Goal: Find contact information: Find contact information

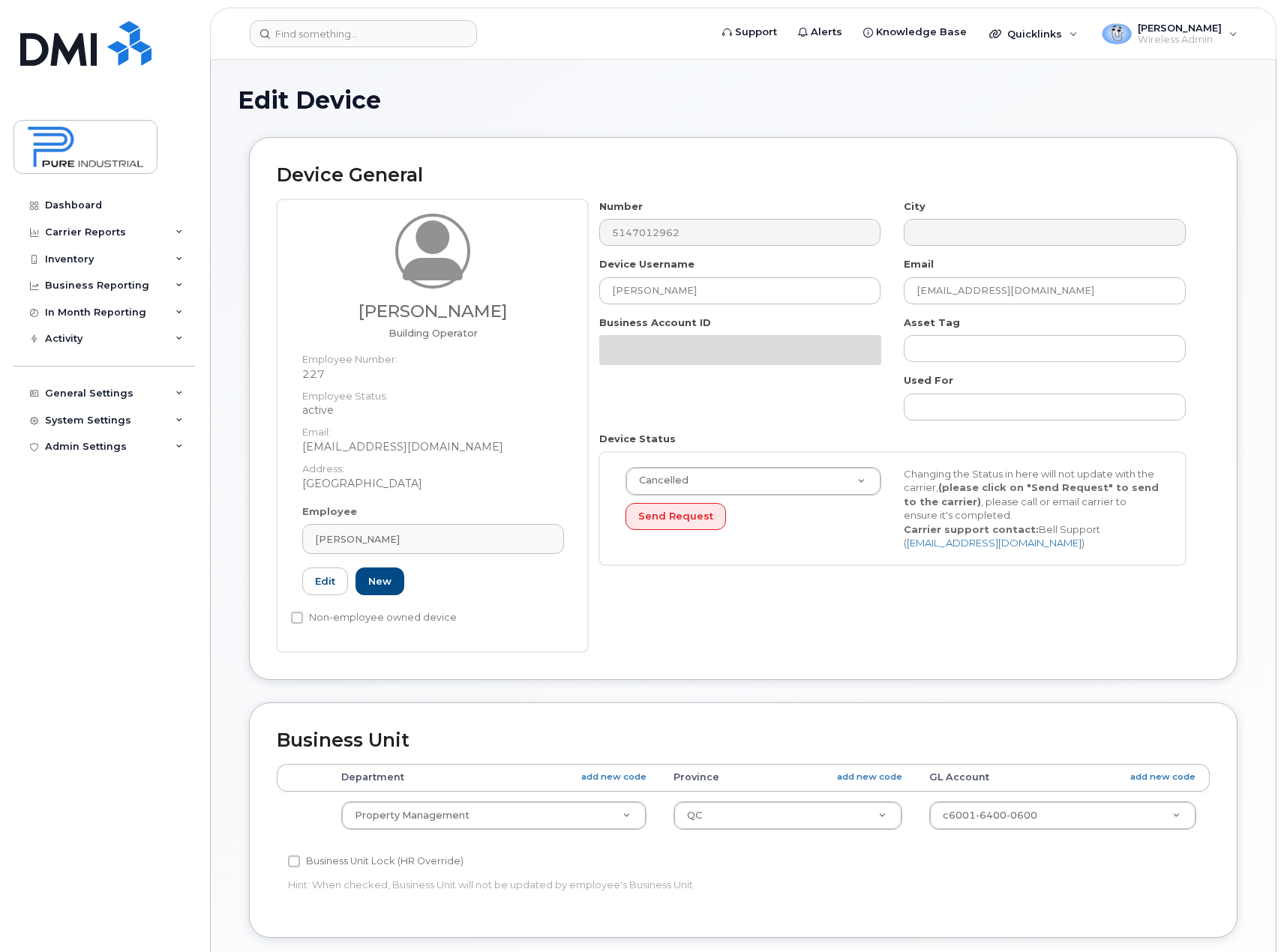
select select "5773520"
select select "5773508"
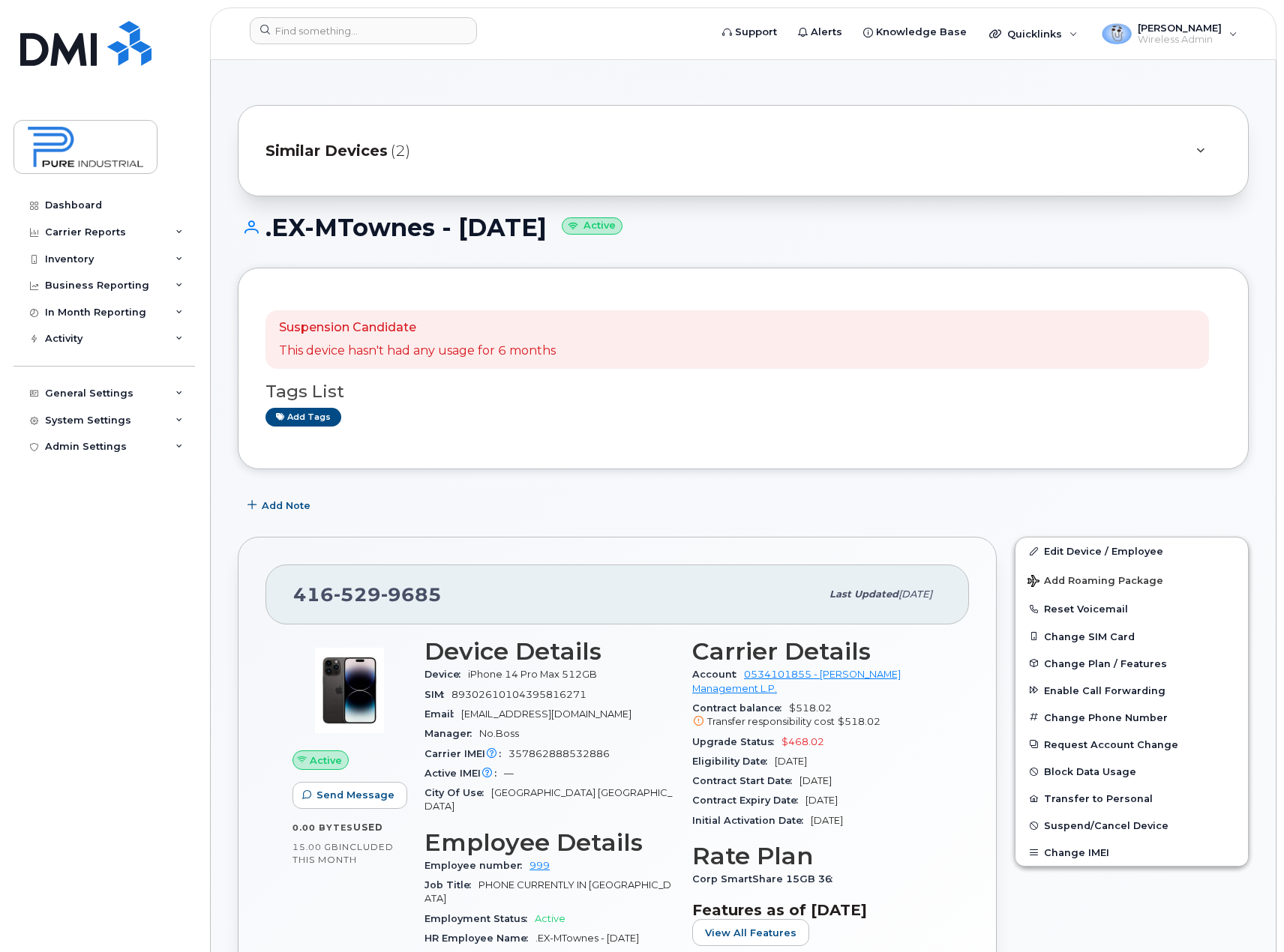
scroll to position [150, 0]
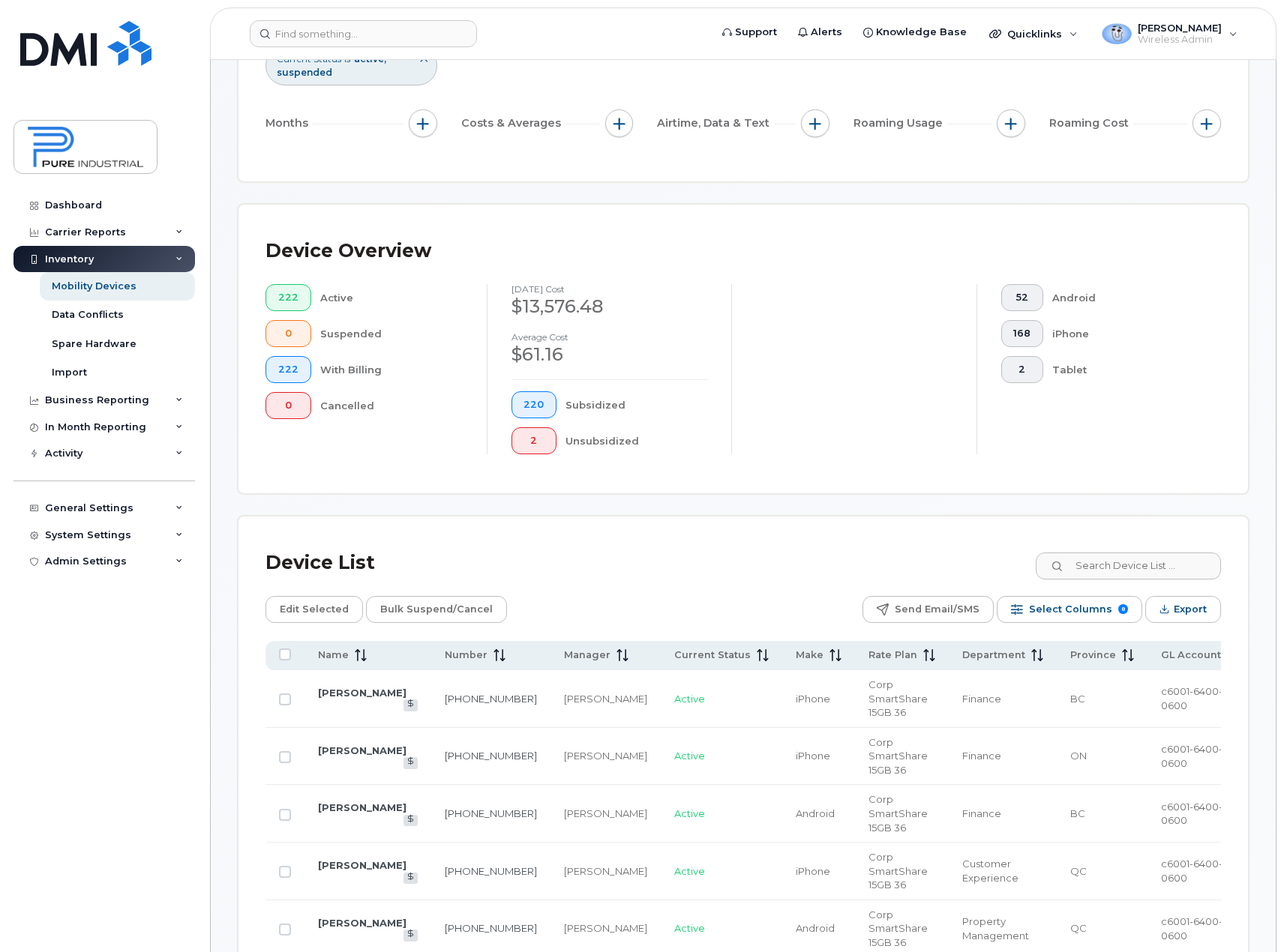
scroll to position [525, 0]
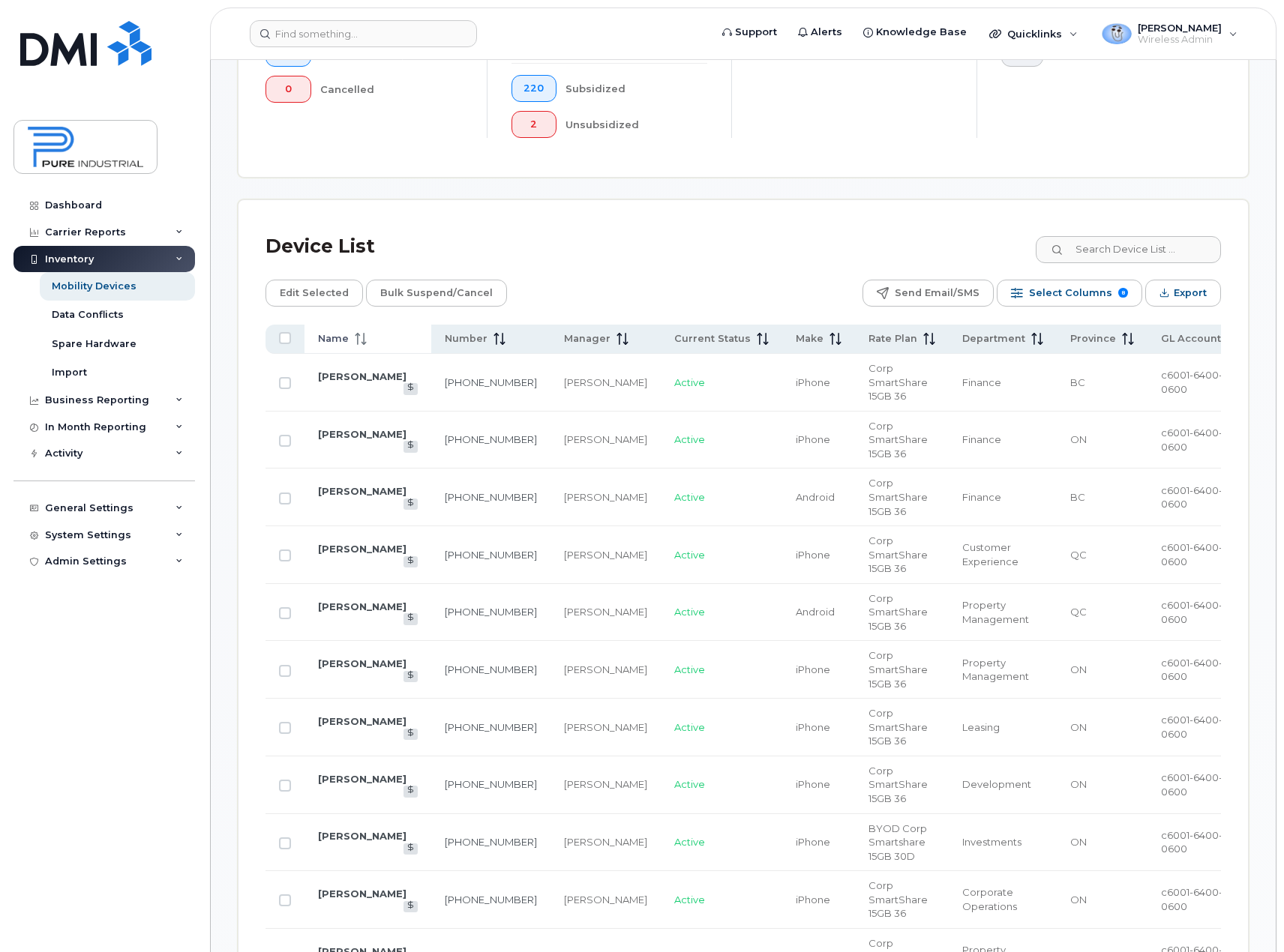
click at [360, 340] on icon at bounding box center [360, 339] width 12 height 12
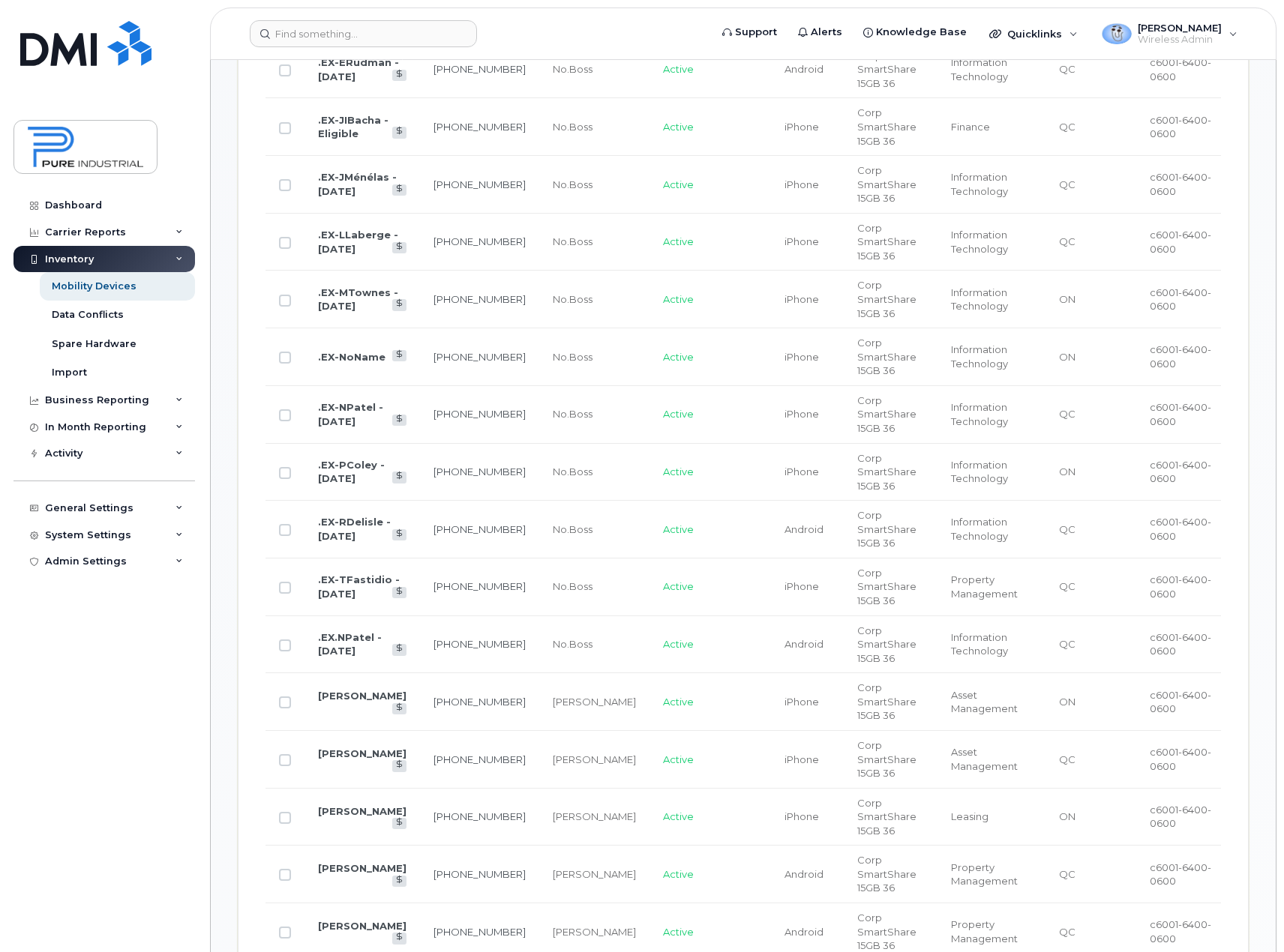
scroll to position [825, 0]
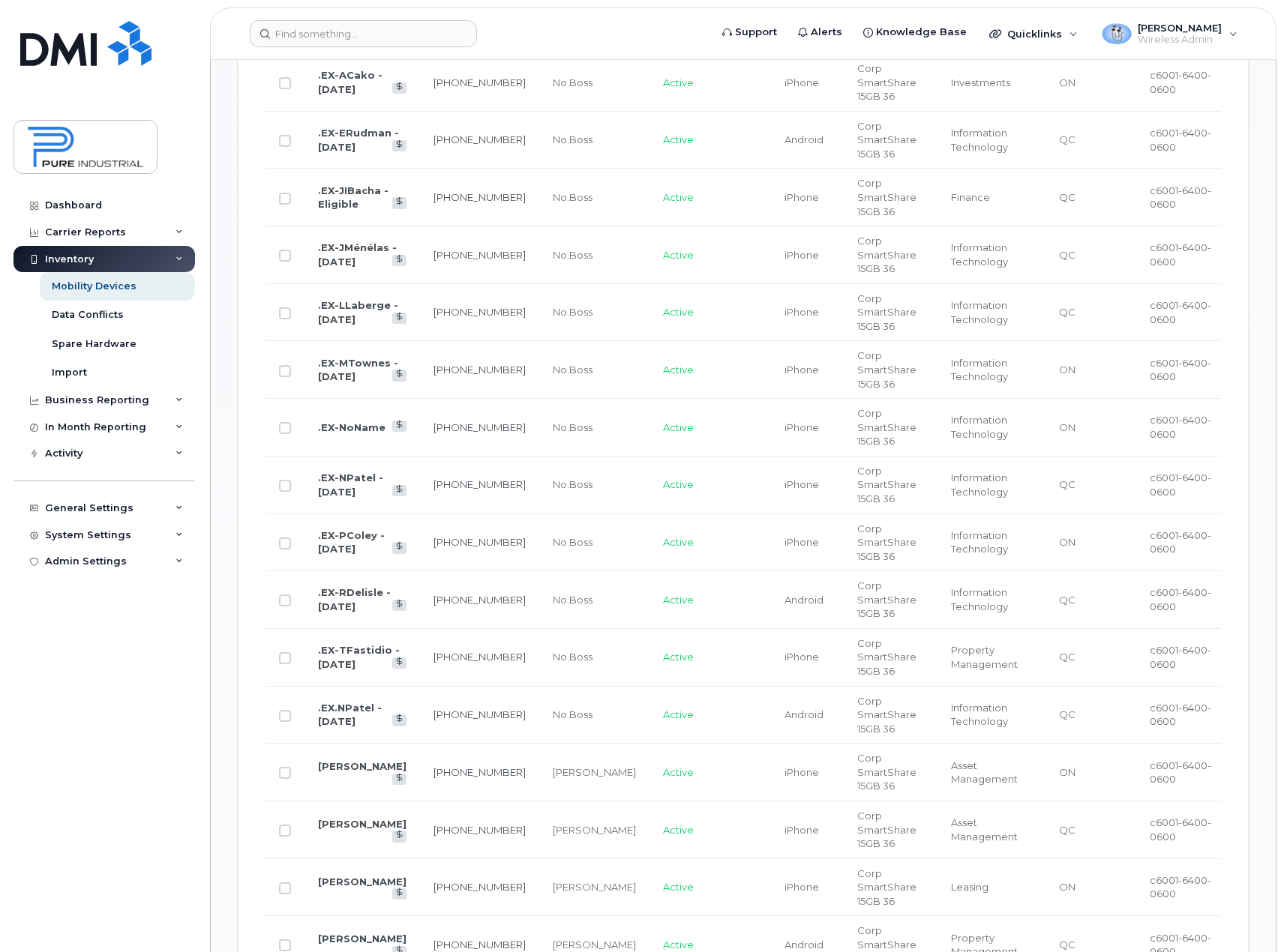
click at [348, 182] on td ".EX-JIBacha - Eligible" at bounding box center [362, 197] width 116 height 57
click at [348, 187] on link ".EX-JIBacha - Eligible" at bounding box center [352, 197] width 70 height 26
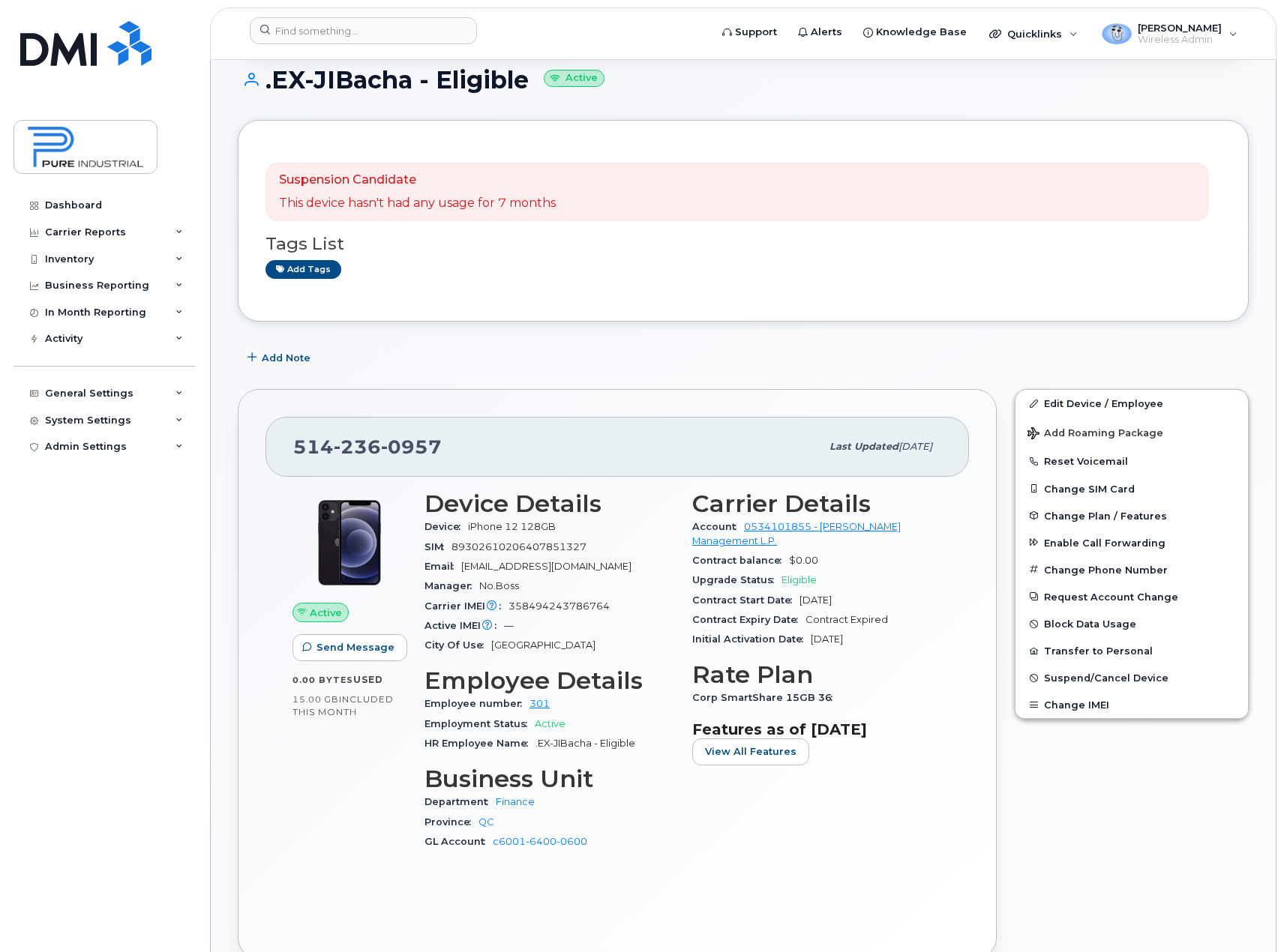
scroll to position [150, 0]
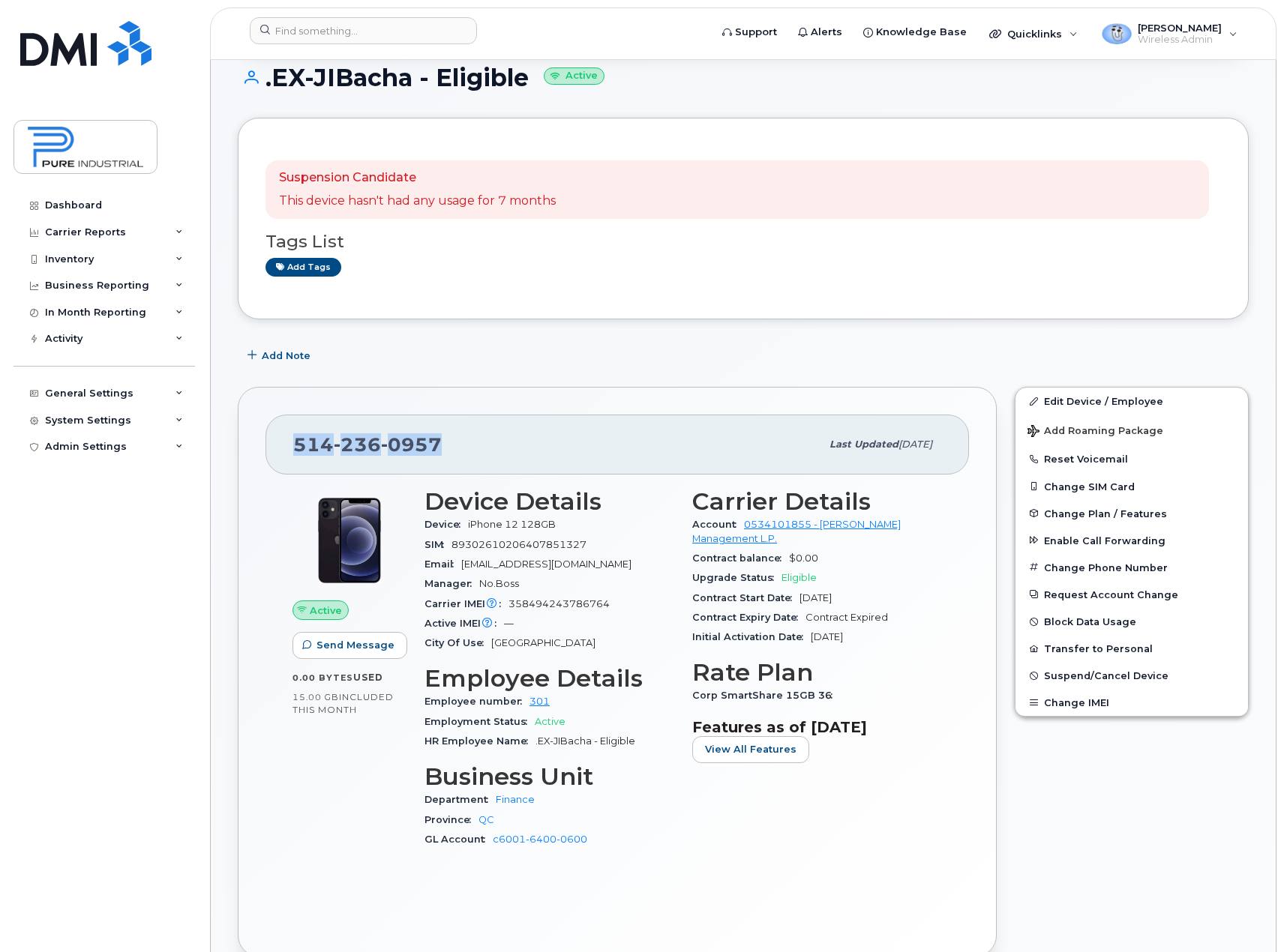
drag, startPoint x: 458, startPoint y: 437, endPoint x: 294, endPoint y: 444, distance: 164.1
click at [294, 444] on div "[PHONE_NUMBER]" at bounding box center [557, 444] width 527 height 32
copy span "[PHONE_NUMBER]"
